Goal: Use online tool/utility: Use online tool/utility

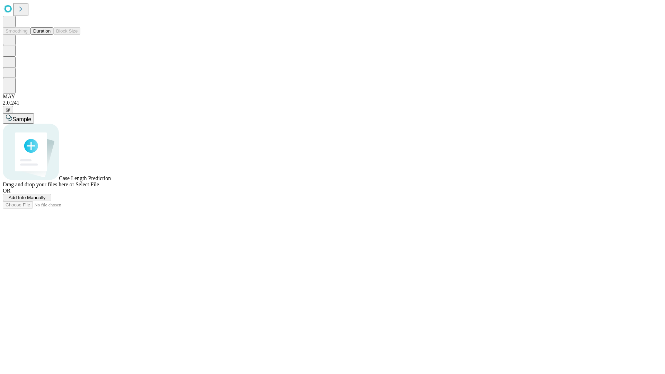
click at [99, 187] on span "Select File" at bounding box center [88, 185] width 24 height 6
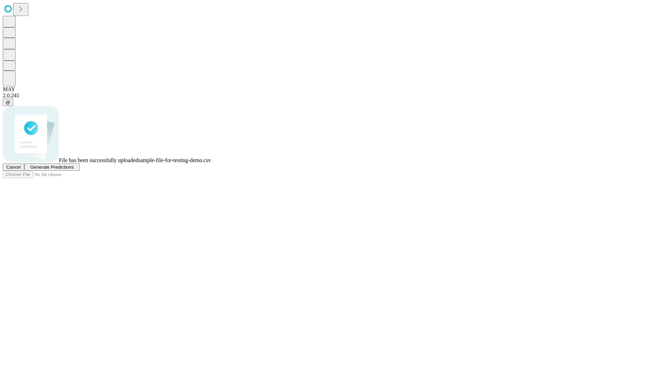
click at [73, 170] on span "Generate Predictions" at bounding box center [51, 167] width 43 height 5
